Goal: Task Accomplishment & Management: Manage account settings

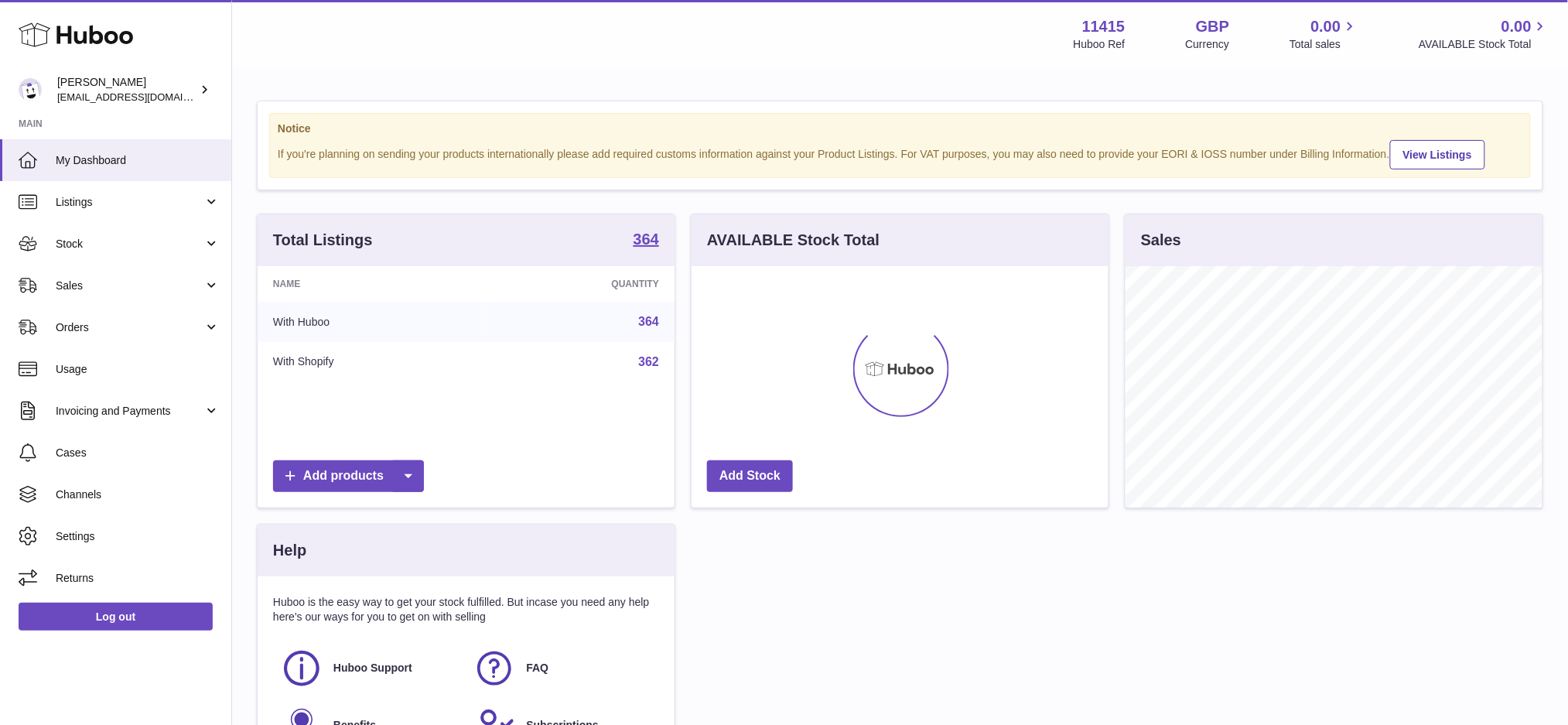
scroll to position [241, 417]
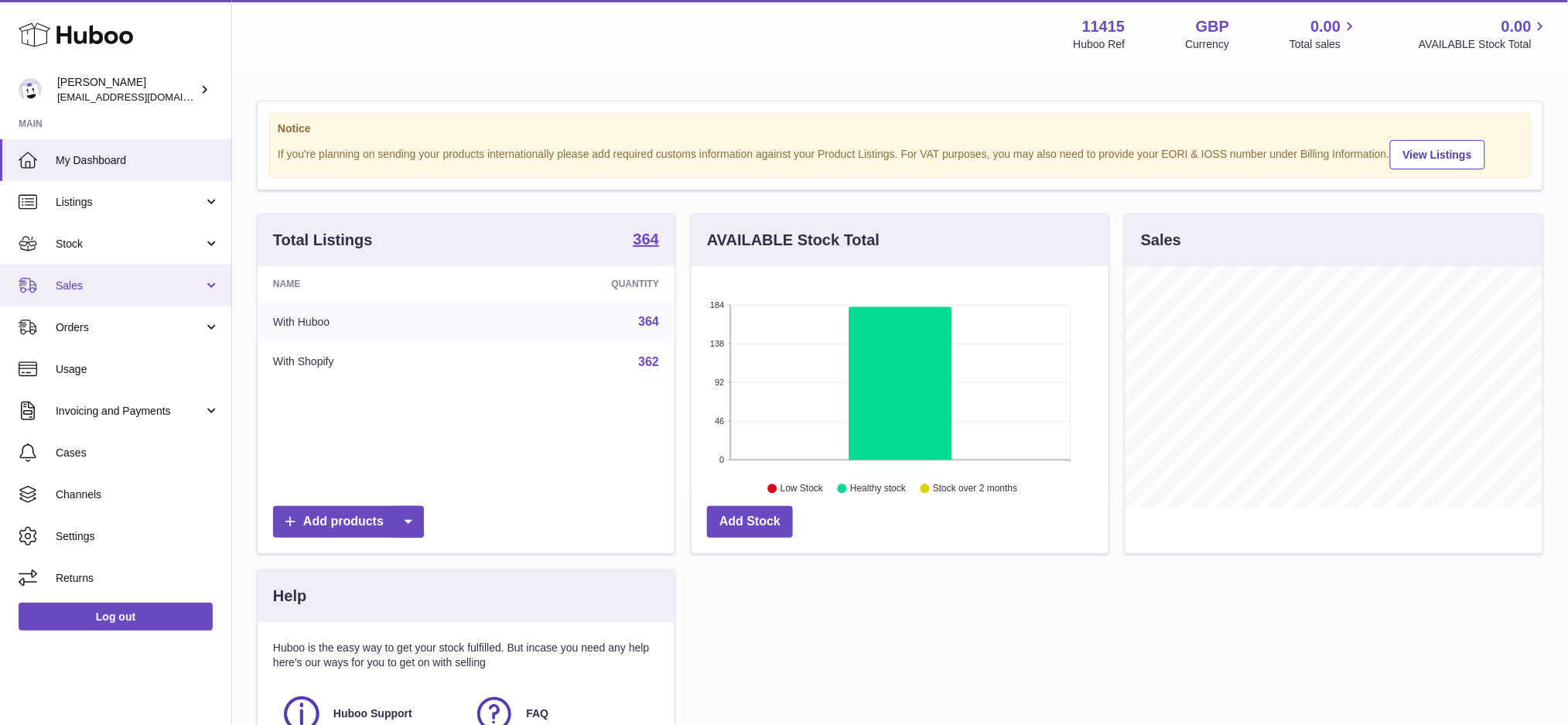
click at [93, 294] on link "Sales" at bounding box center [115, 285] width 232 height 42
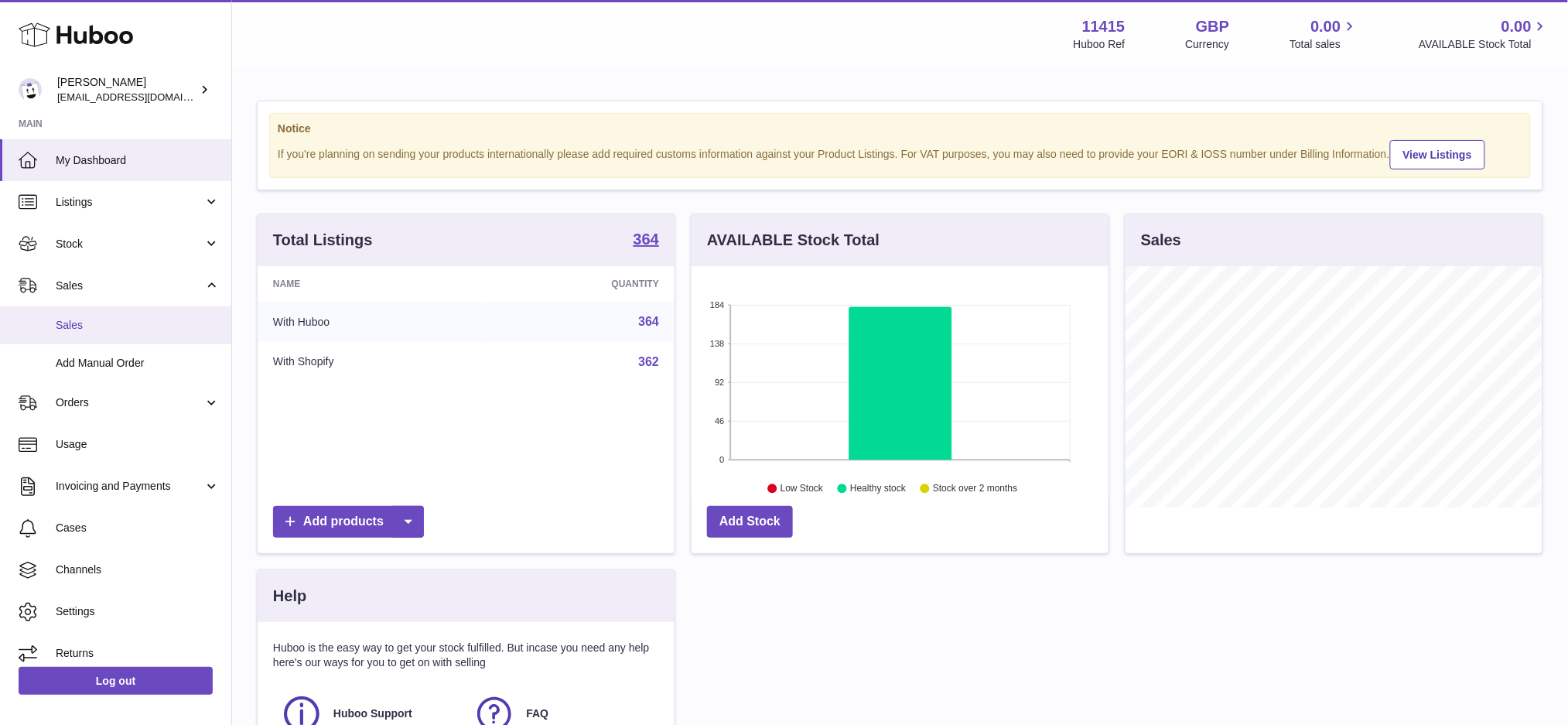
click at [89, 323] on span "Sales" at bounding box center [137, 324] width 164 height 14
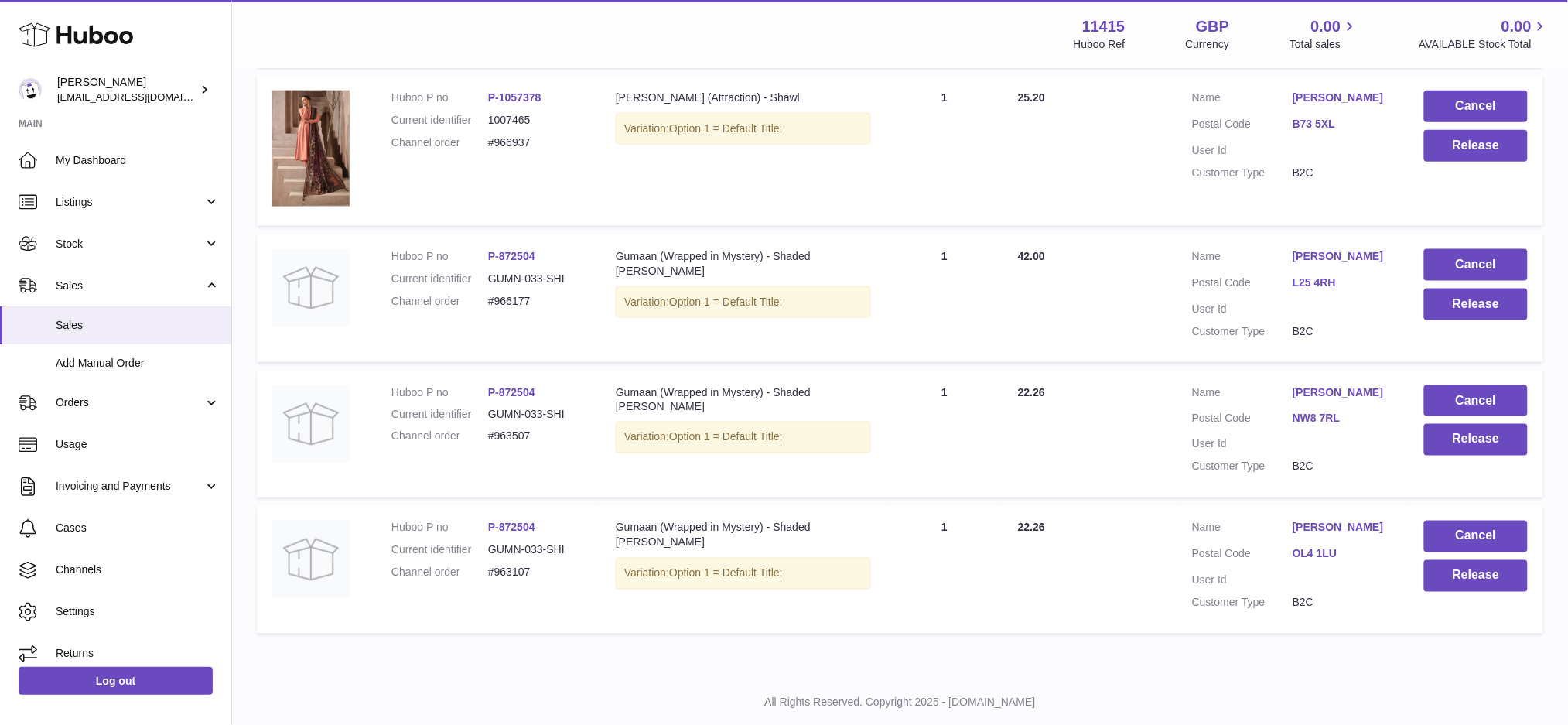
scroll to position [669, 0]
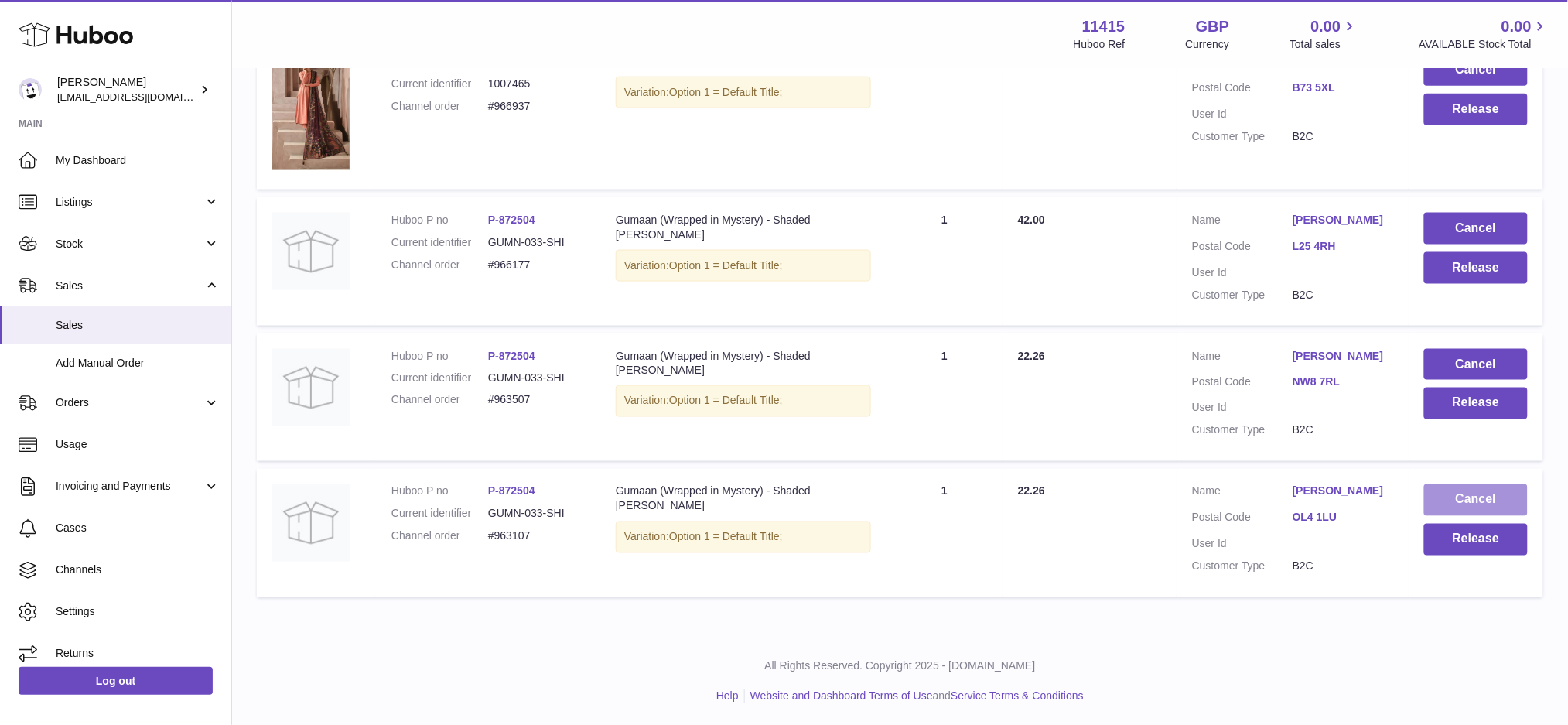
click at [1445, 488] on button "Cancel" at bounding box center [1475, 500] width 104 height 32
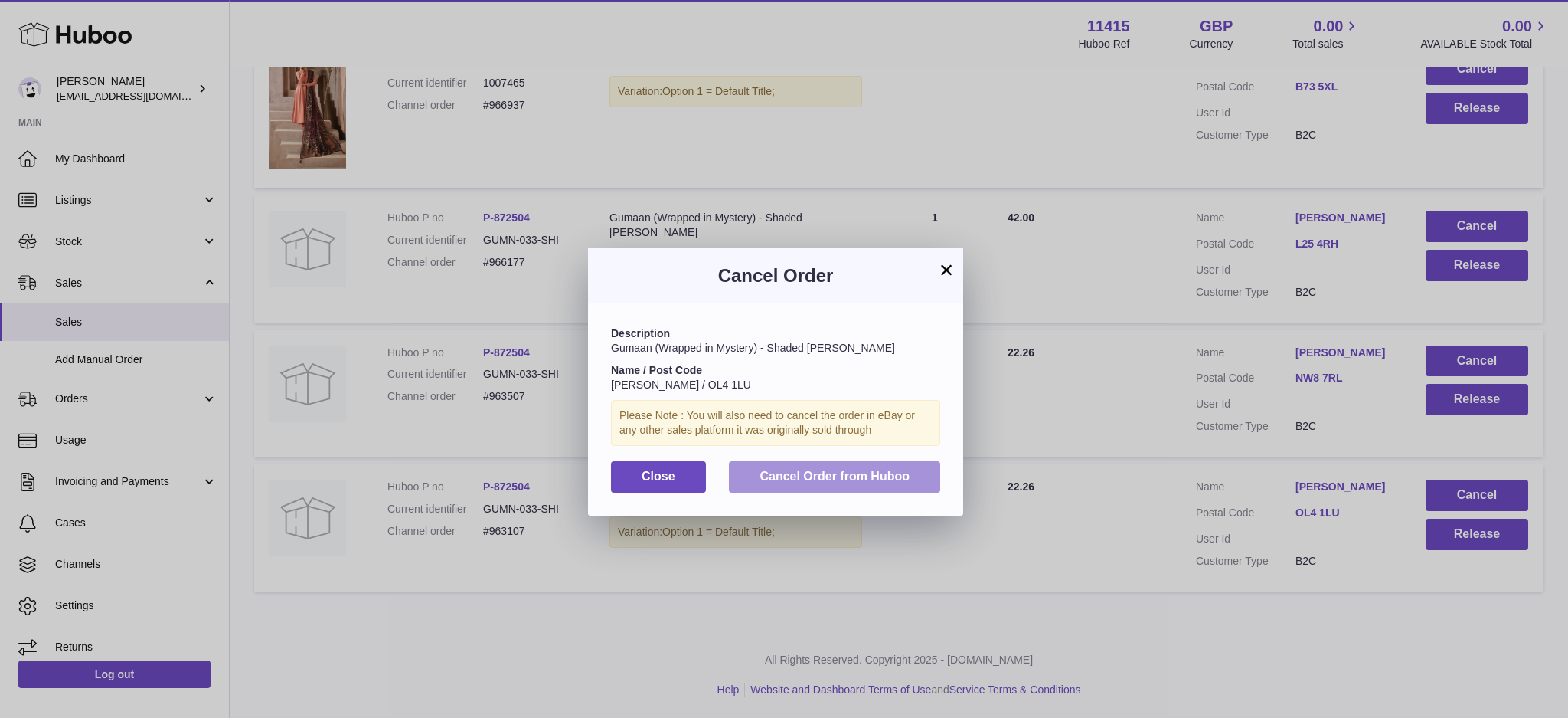
click at [887, 481] on span "Cancel Order from Huboo" at bounding box center [834, 476] width 150 height 13
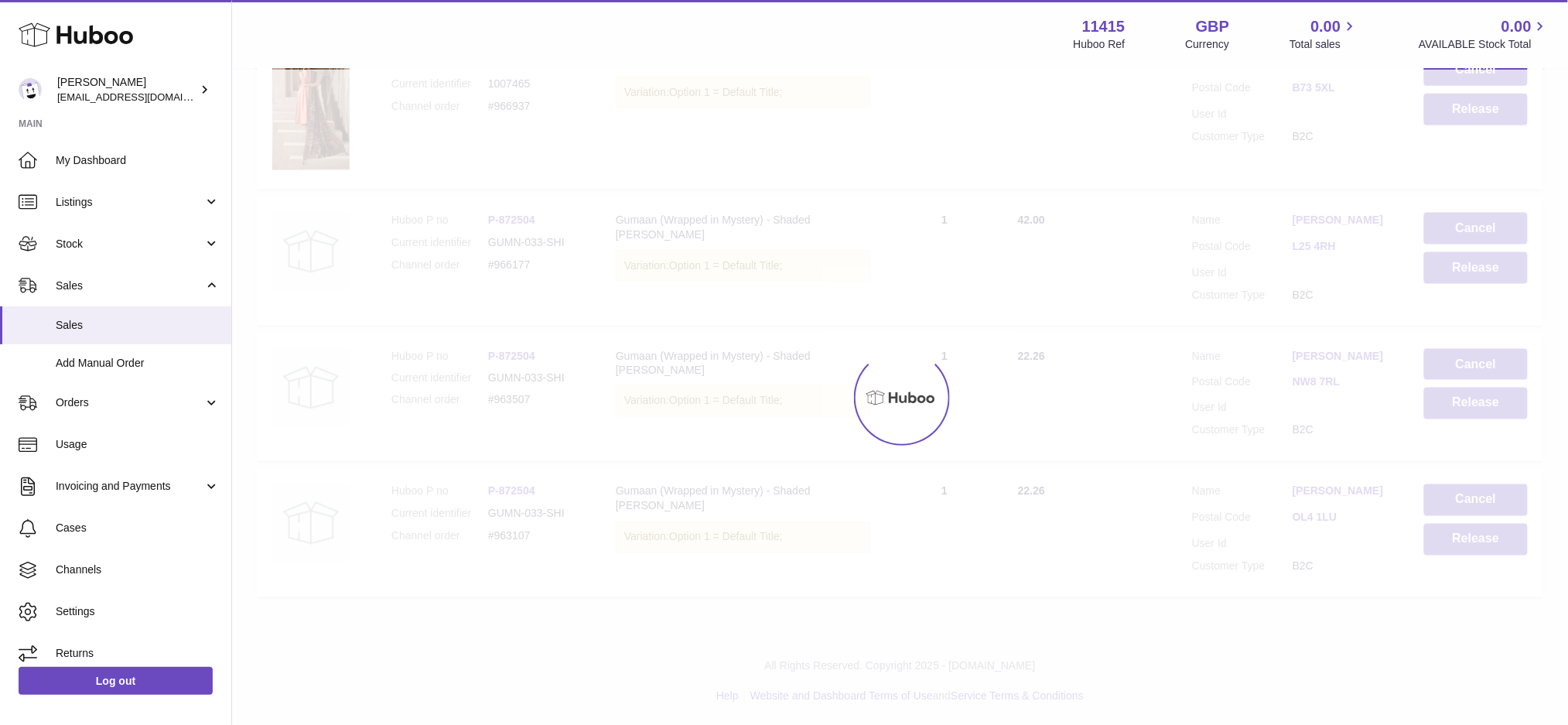
scroll to position [533, 0]
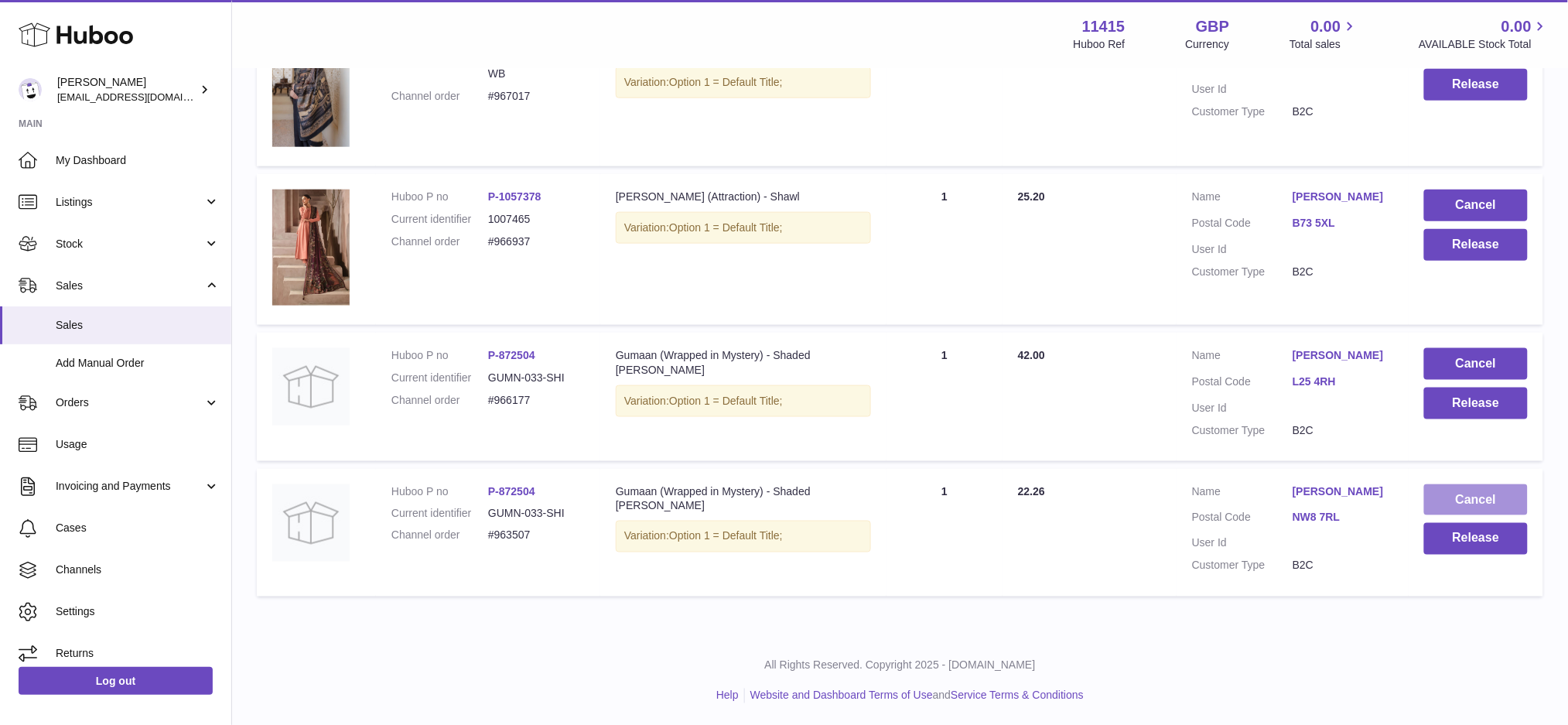
click at [1438, 496] on button "Cancel" at bounding box center [1475, 500] width 104 height 32
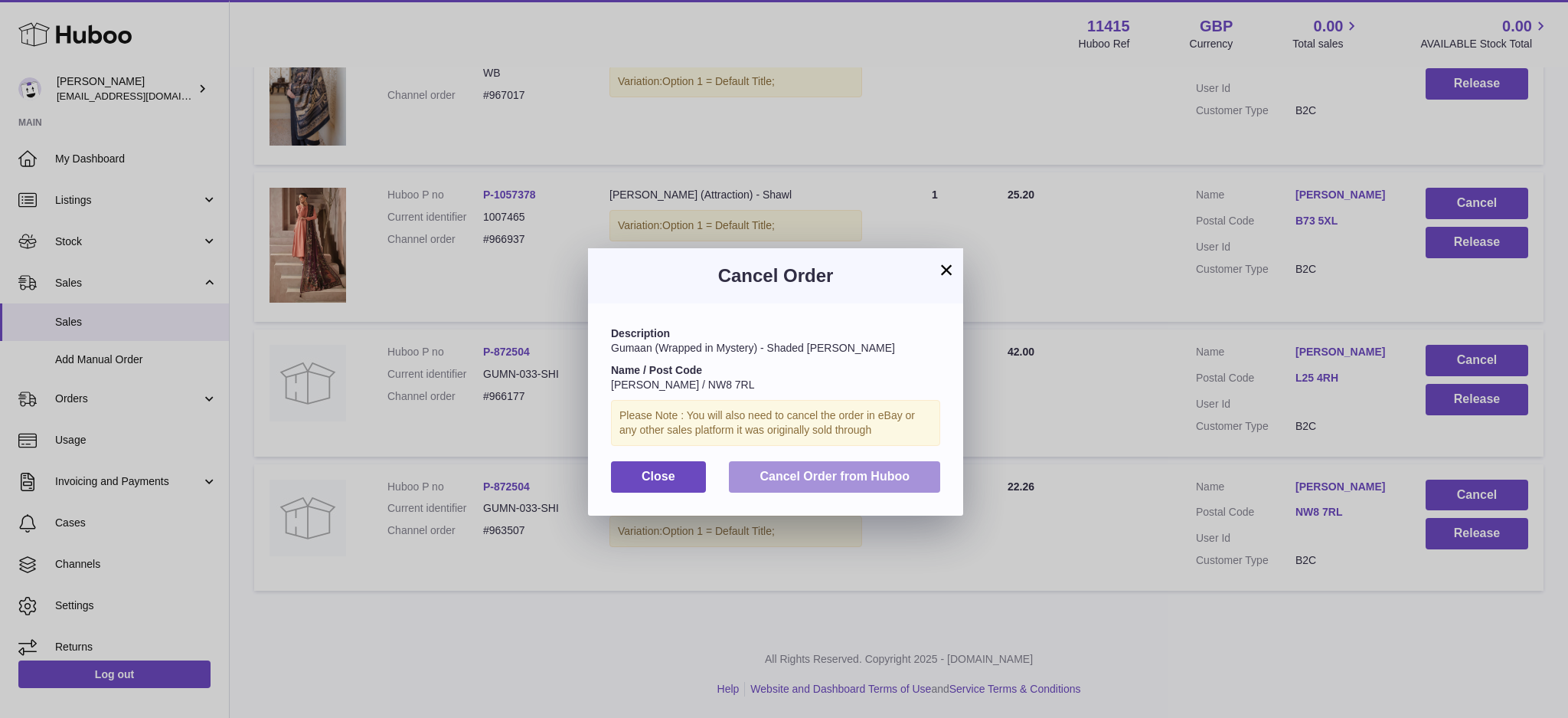
click at [861, 461] on button "Cancel Order from Huboo" at bounding box center [834, 477] width 212 height 32
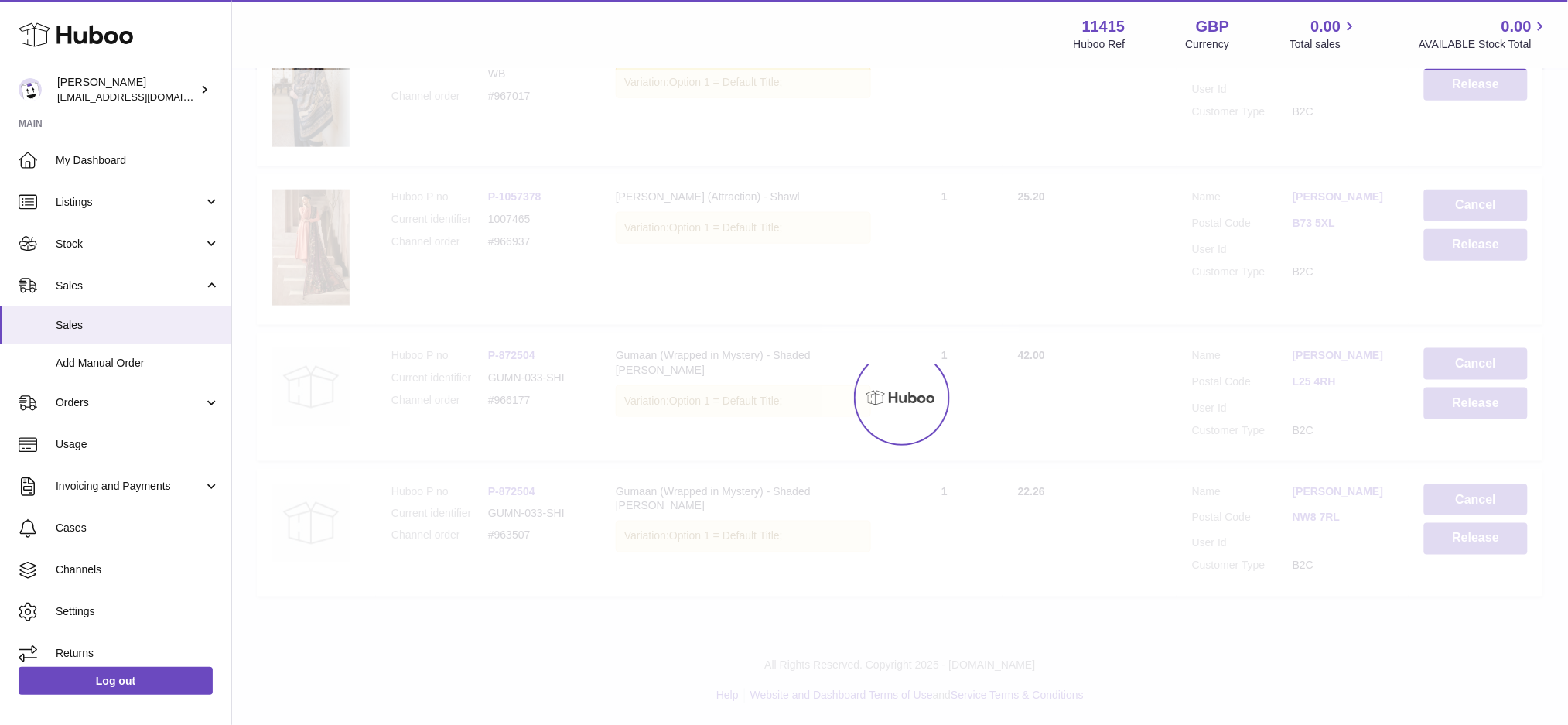
scroll to position [397, 0]
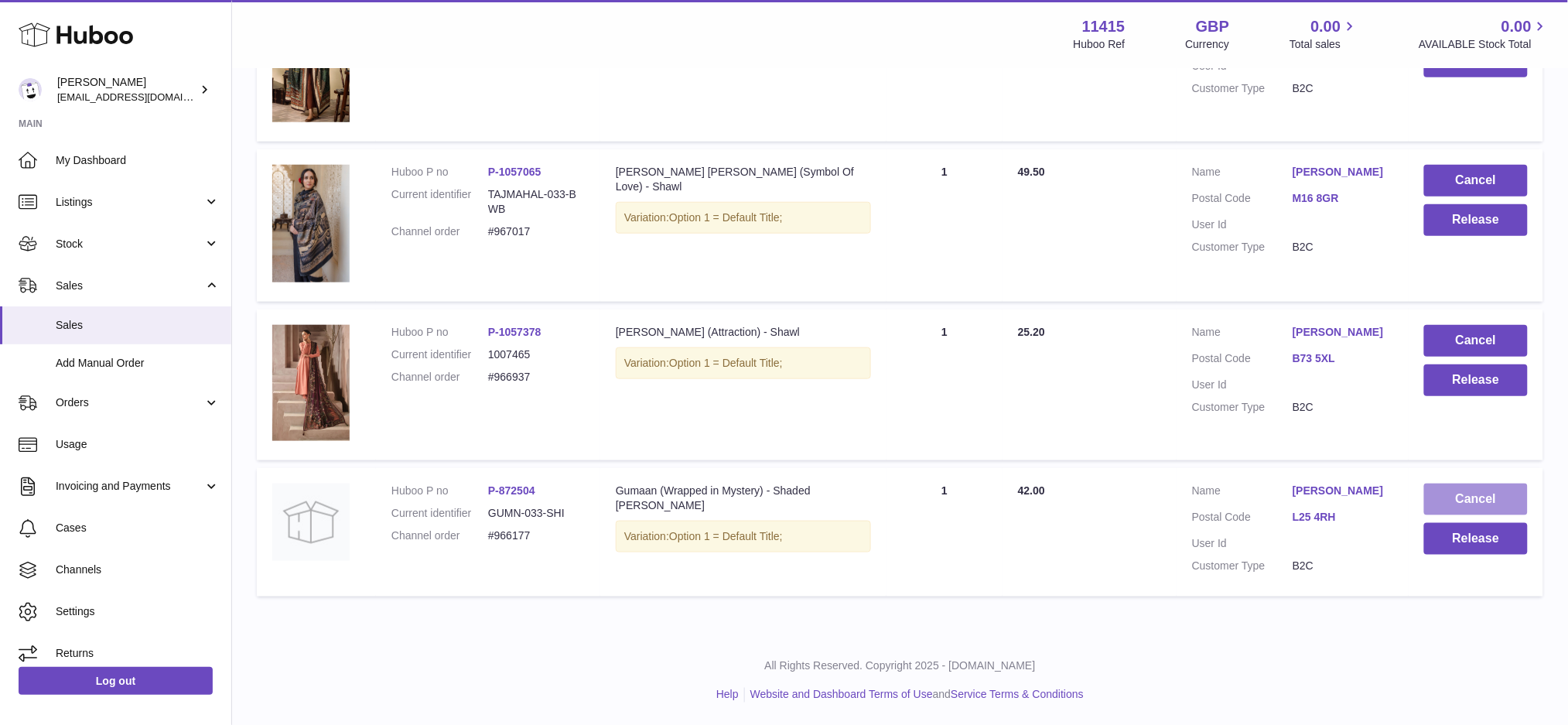
click at [1443, 488] on button "Cancel" at bounding box center [1475, 499] width 104 height 32
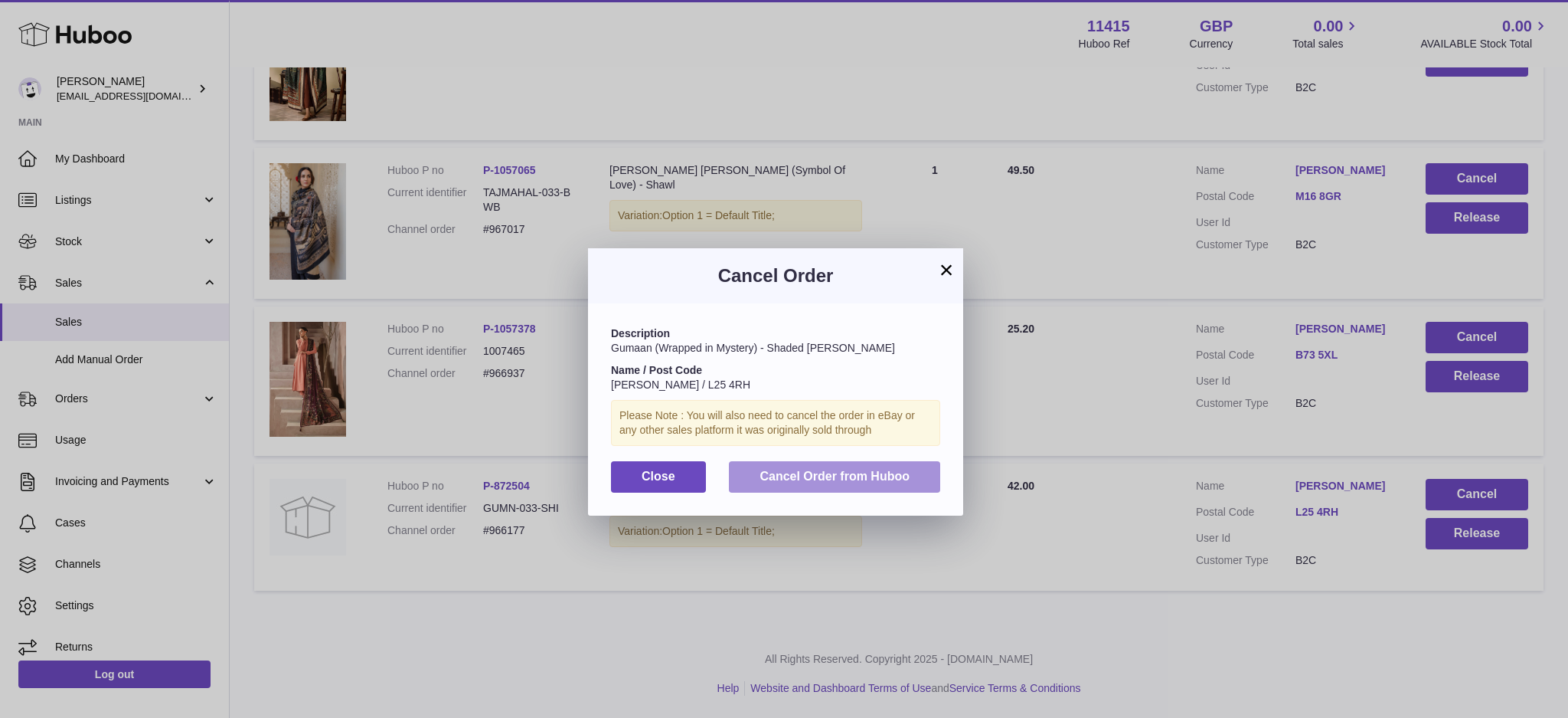
click at [841, 475] on span "Cancel Order from Huboo" at bounding box center [834, 476] width 150 height 13
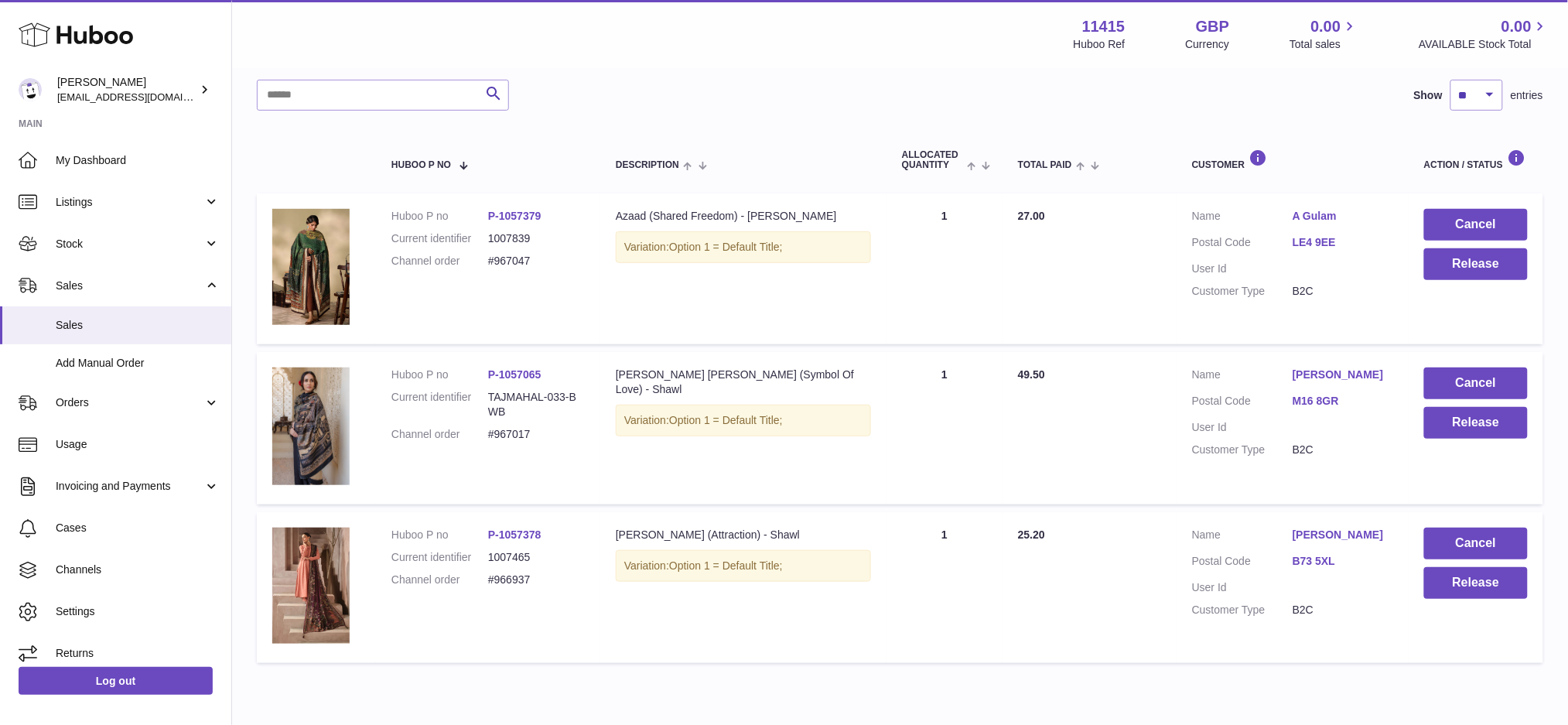
scroll to position [158, 0]
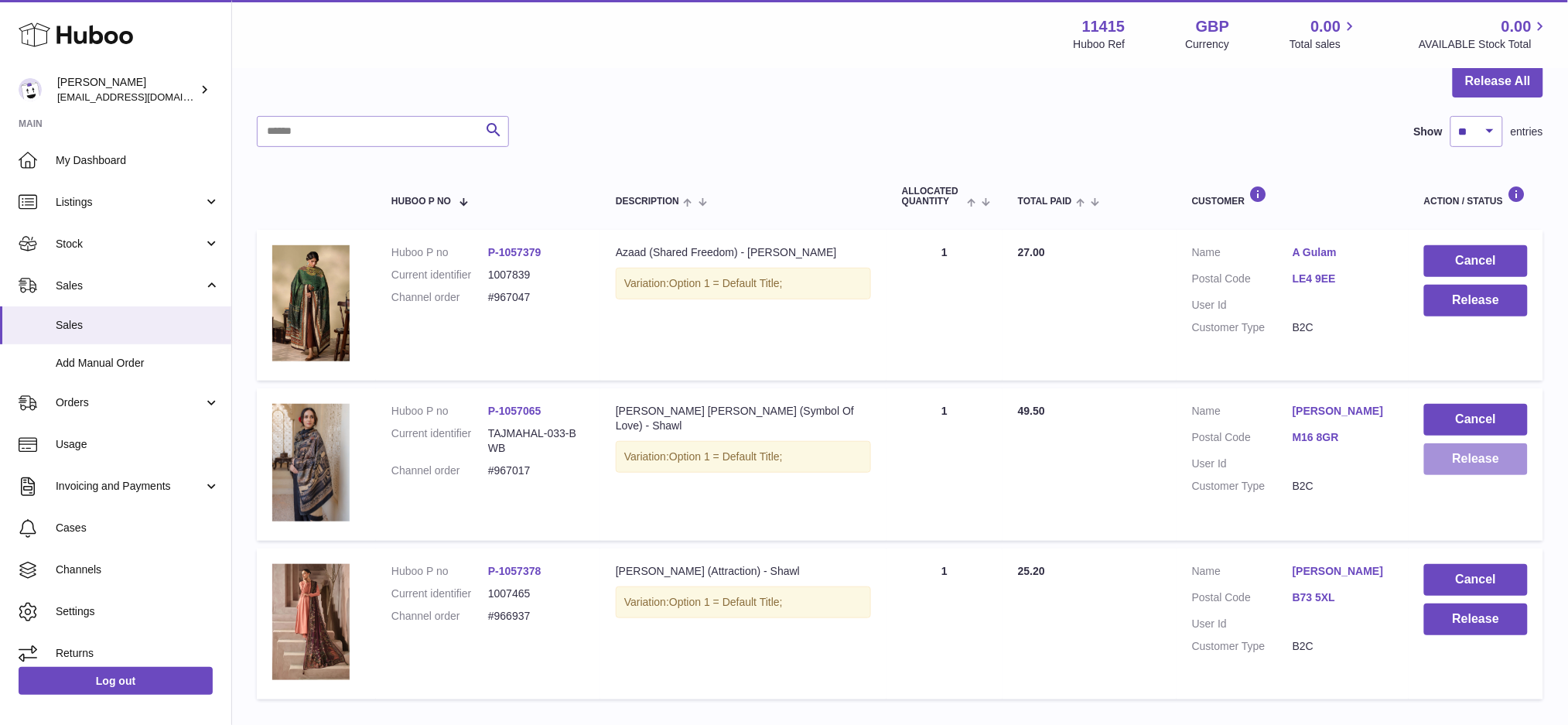
click at [1469, 460] on button "Release" at bounding box center [1475, 459] width 104 height 32
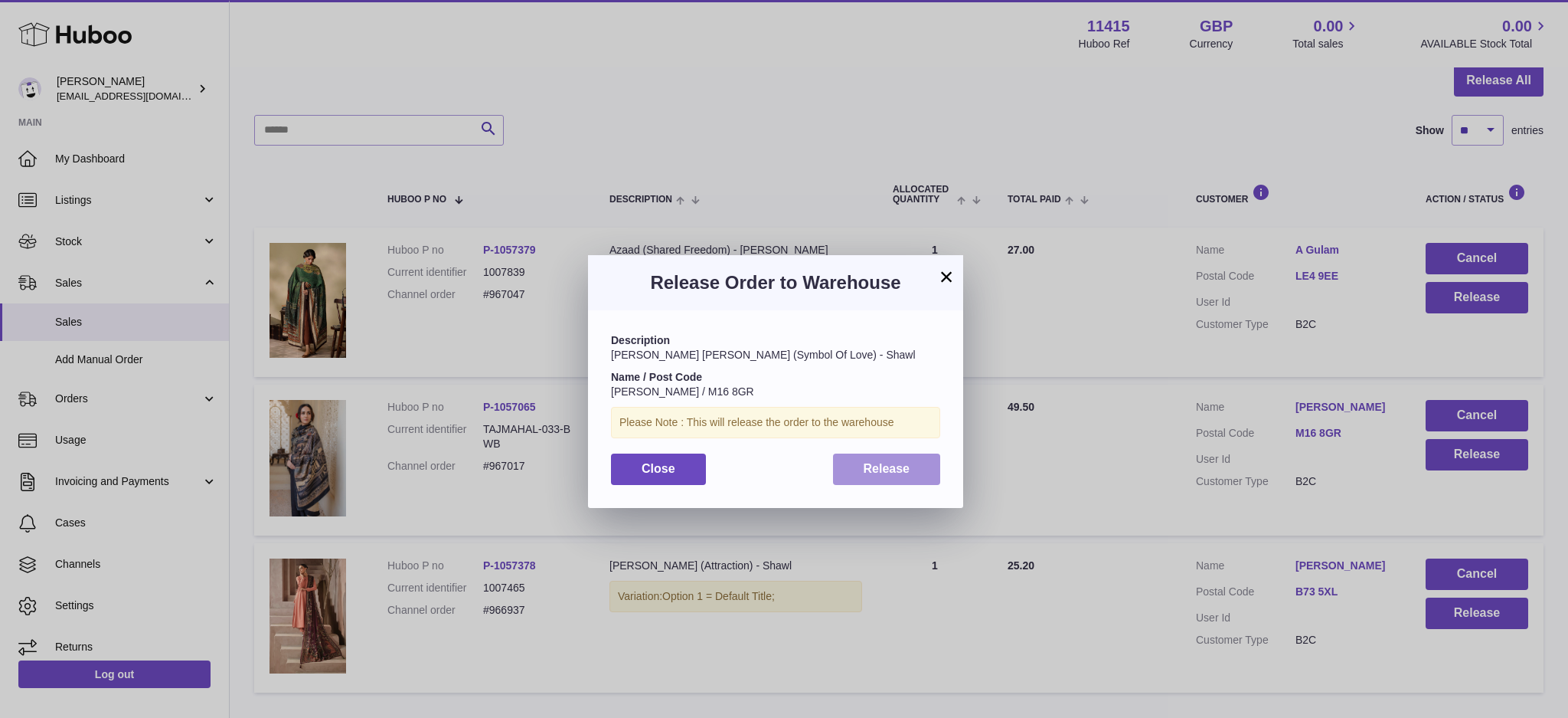
click at [891, 469] on span "Release" at bounding box center [887, 469] width 47 height 13
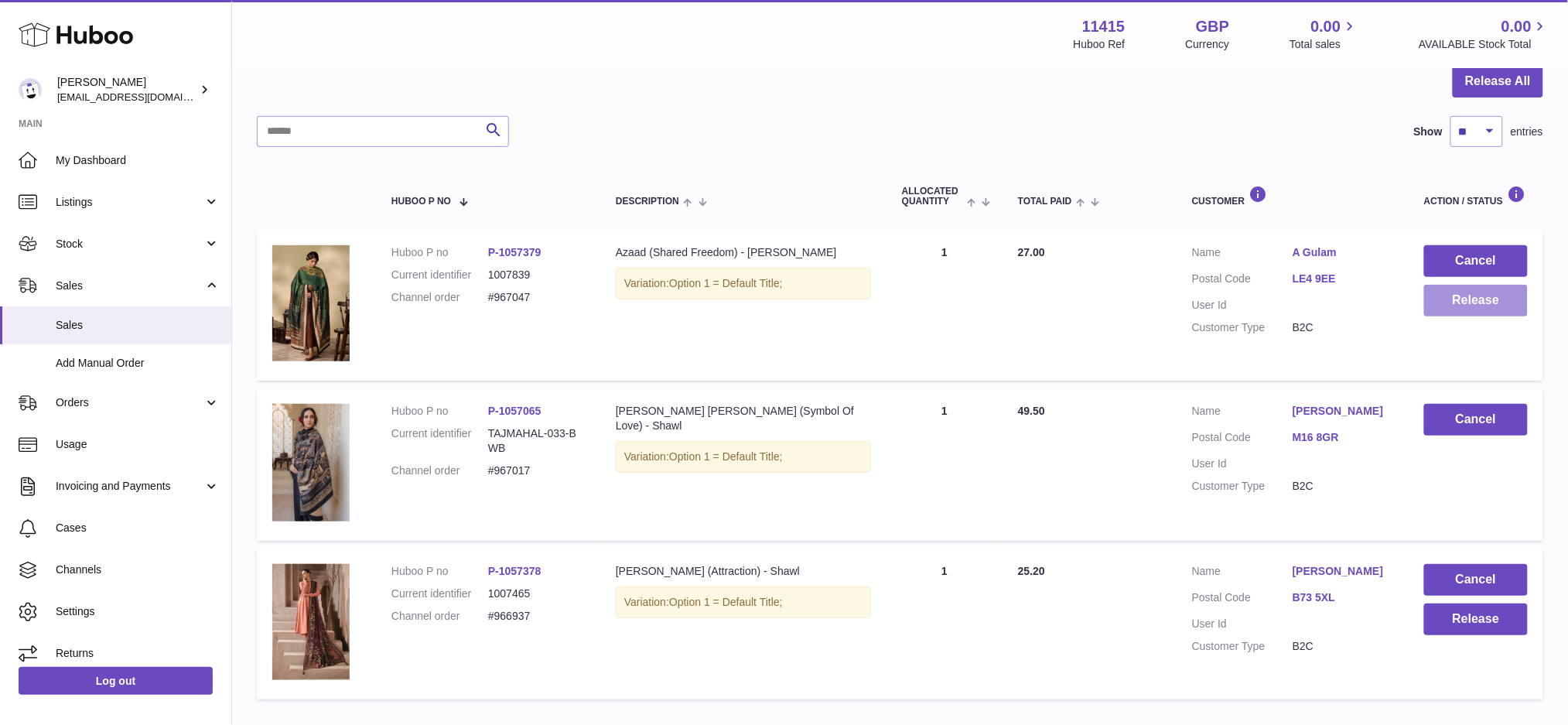
click at [1437, 308] on button "Release" at bounding box center [1475, 301] width 104 height 32
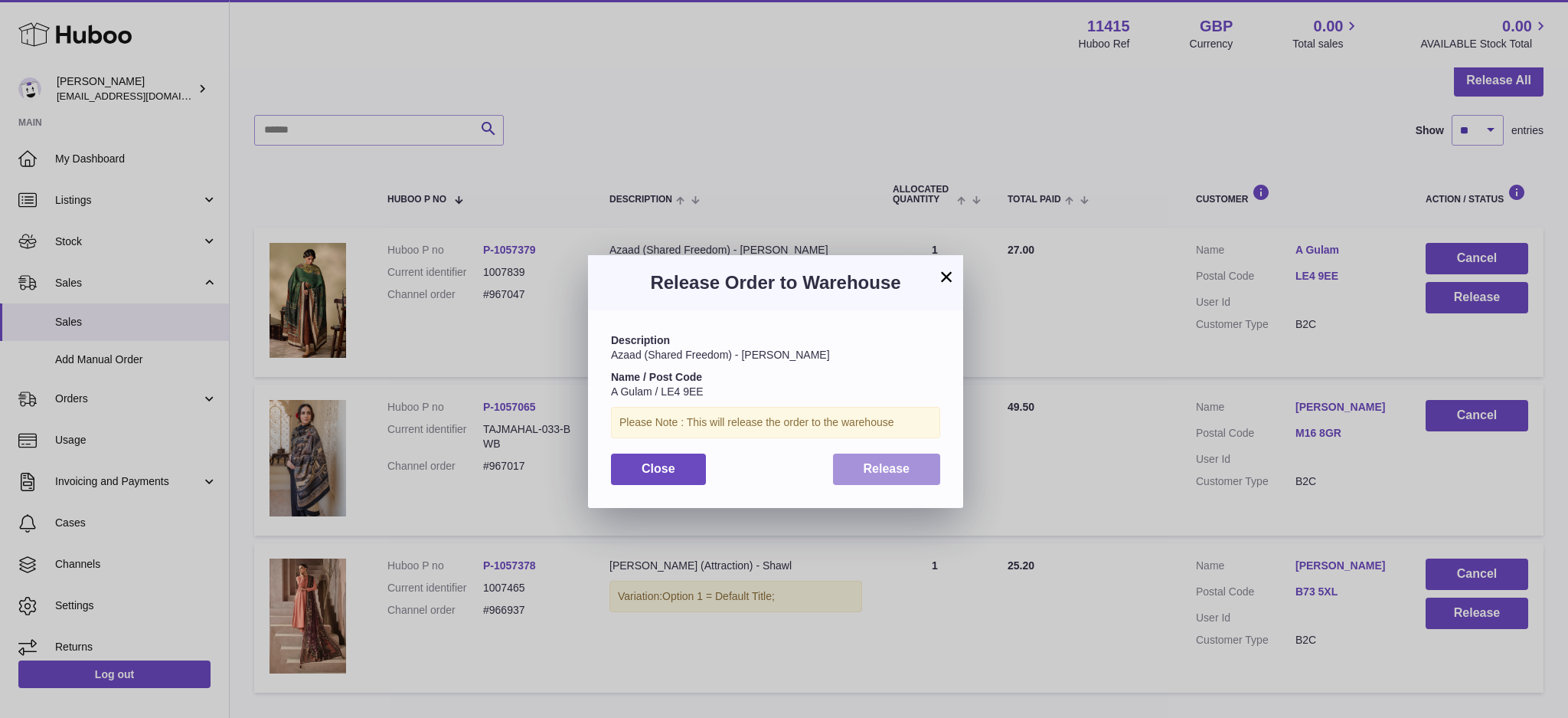
click at [913, 461] on button "Release" at bounding box center [887, 469] width 108 height 32
